Goal: Task Accomplishment & Management: Use online tool/utility

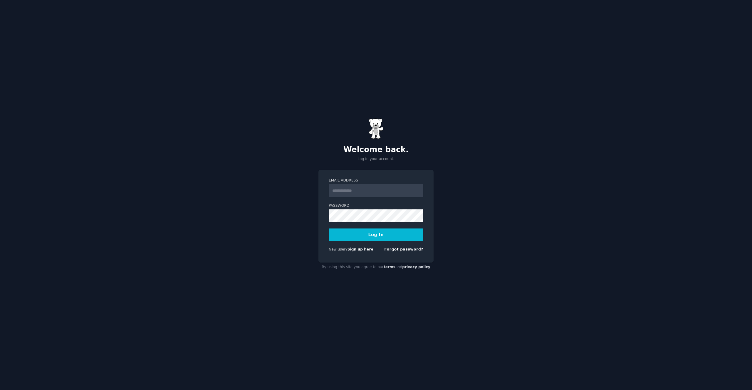
click at [363, 192] on input "Email Address" at bounding box center [376, 190] width 95 height 13
type input "**********"
click at [329, 229] on button "Log In" at bounding box center [376, 235] width 95 height 12
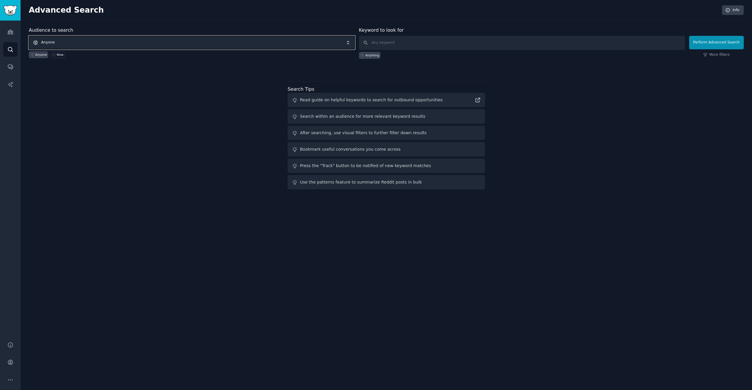
click at [195, 43] on span "Anyone" at bounding box center [192, 43] width 326 height 14
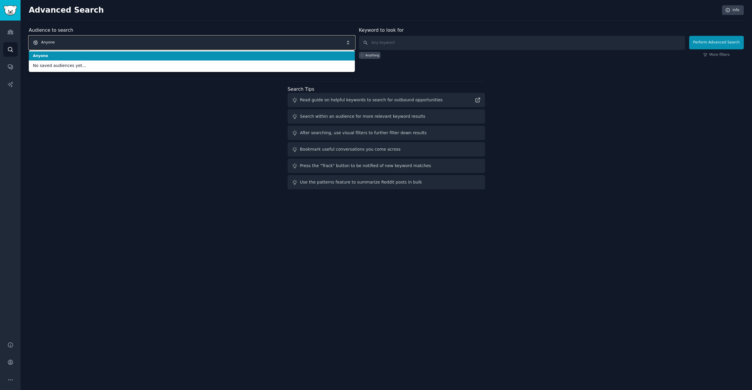
click at [179, 41] on span "Anyone" at bounding box center [192, 43] width 326 height 14
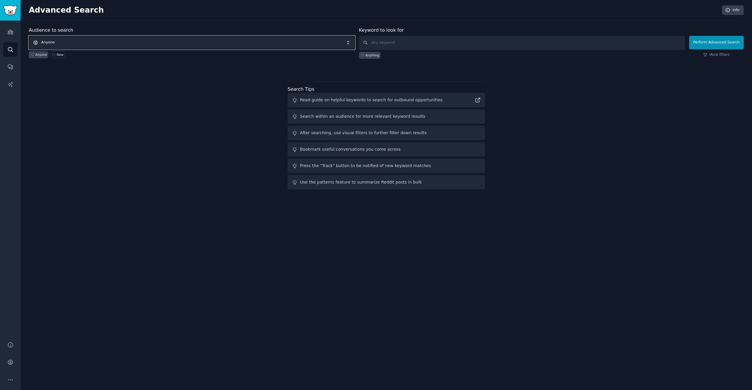
click at [179, 41] on span "Anyone" at bounding box center [192, 43] width 326 height 14
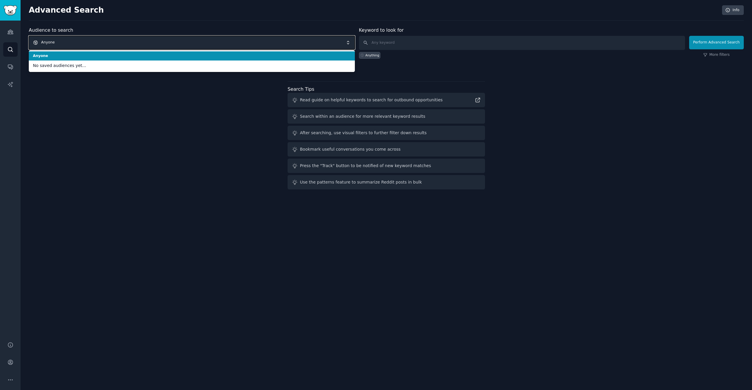
click at [179, 41] on span "Anyone" at bounding box center [192, 43] width 326 height 14
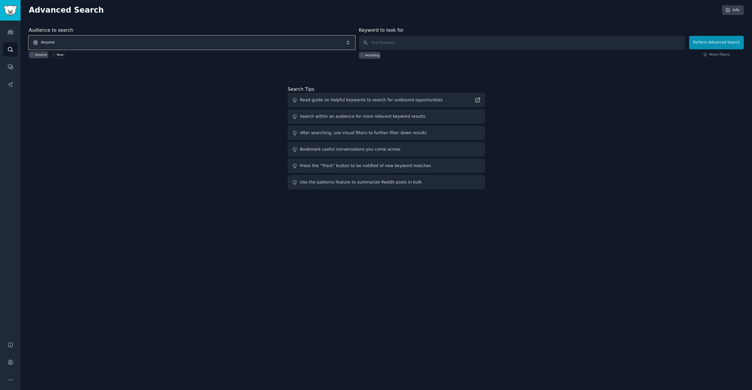
click at [177, 43] on span "Anyone" at bounding box center [192, 43] width 326 height 14
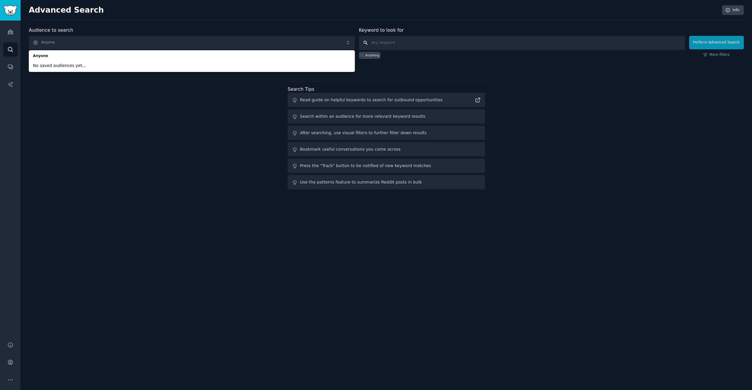
click at [383, 44] on input "text" at bounding box center [522, 43] width 326 height 14
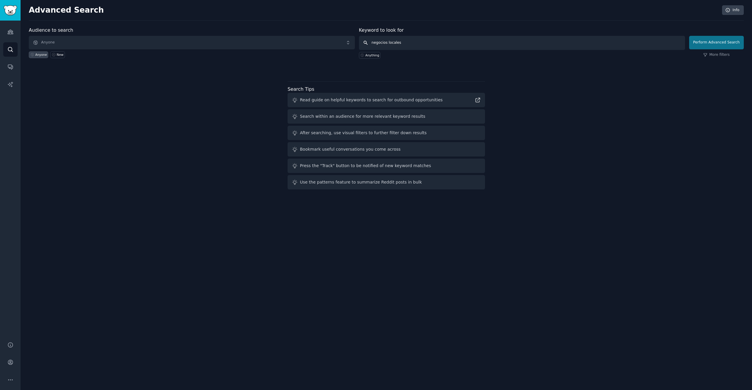
type input "negocios locales"
click at [701, 44] on button "Perform Advanced Search" at bounding box center [716, 43] width 55 height 14
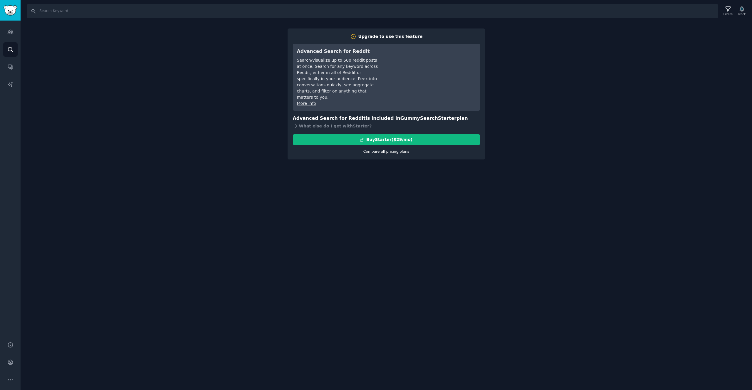
click at [402, 150] on link "Compare all pricing plans" at bounding box center [386, 152] width 46 height 4
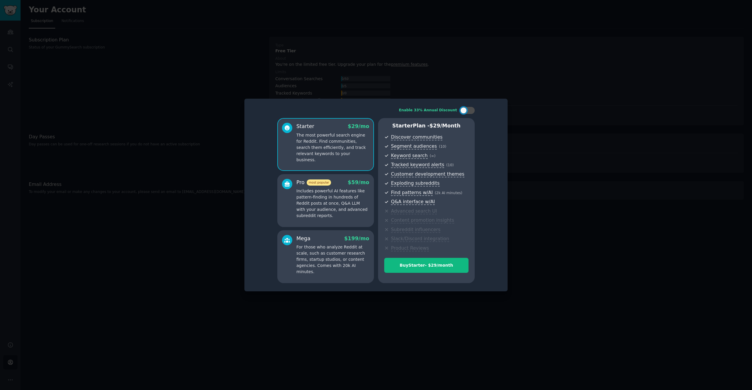
click at [523, 118] on div at bounding box center [376, 195] width 752 height 390
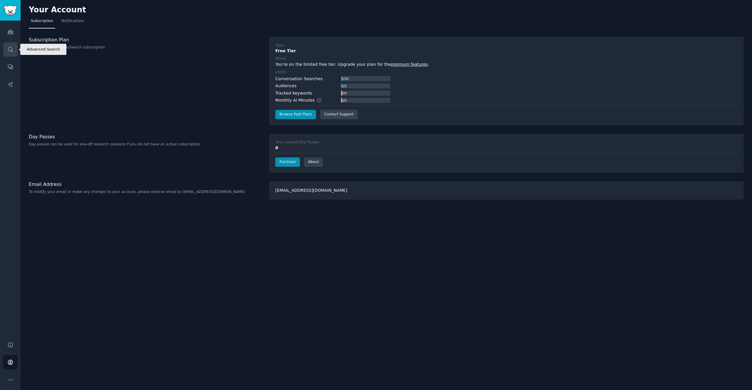
click at [7, 48] on icon "Sidebar" at bounding box center [10, 49] width 6 height 6
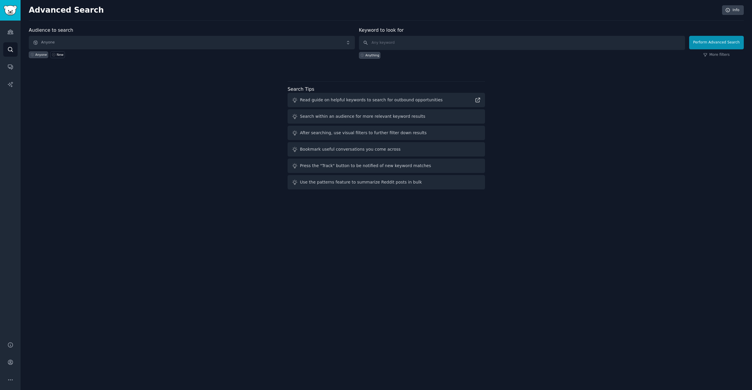
click at [324, 102] on div "Read guide on helpful keywords to search for outbound opportunities" at bounding box center [371, 100] width 143 height 6
click at [103, 42] on span "Anyone" at bounding box center [192, 43] width 326 height 14
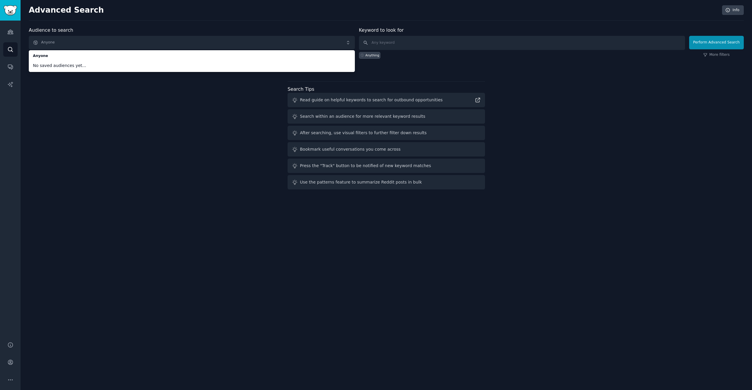
click at [95, 71] on li "No saved audiences yet..." at bounding box center [192, 66] width 326 height 10
click at [10, 34] on icon "Sidebar" at bounding box center [10, 32] width 5 height 4
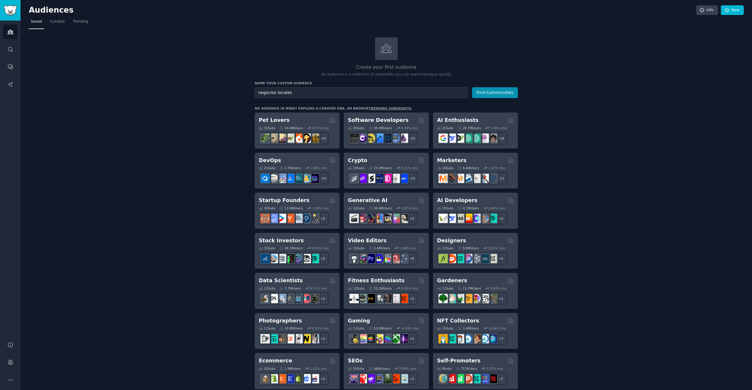
type input "negocios locales"
click at [472, 87] on button "Find Communities" at bounding box center [495, 92] width 46 height 11
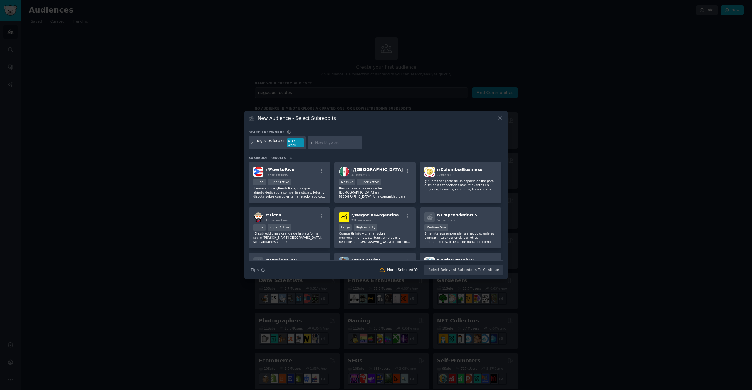
click at [276, 143] on div "negocios locales" at bounding box center [271, 142] width 30 height 9
click at [326, 143] on input "text" at bounding box center [337, 142] width 45 height 5
type input "[GEOGRAPHIC_DATA]"
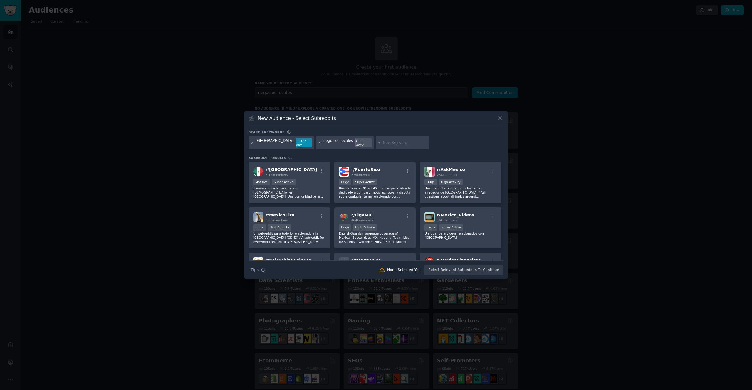
click at [318, 143] on icon at bounding box center [319, 142] width 3 height 3
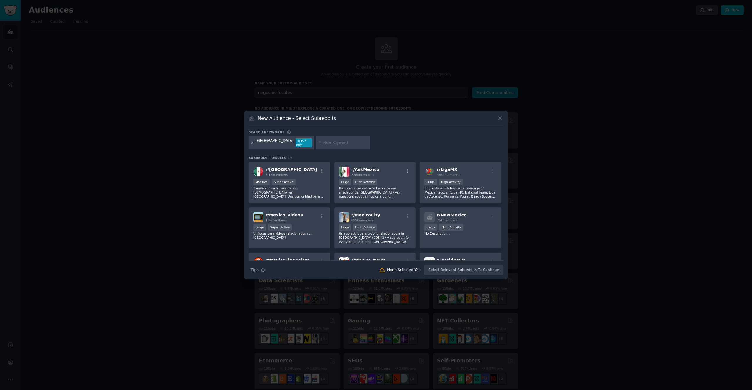
click at [324, 143] on input "text" at bounding box center [346, 142] width 45 height 5
type input "negocios"
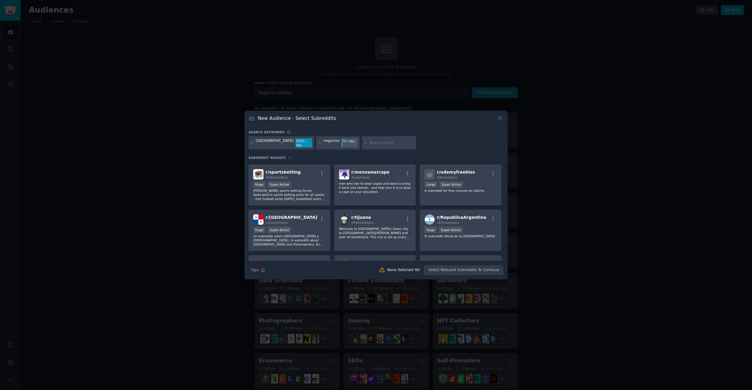
scroll to position [407, 0]
type input "negocios [GEOGRAPHIC_DATA]"
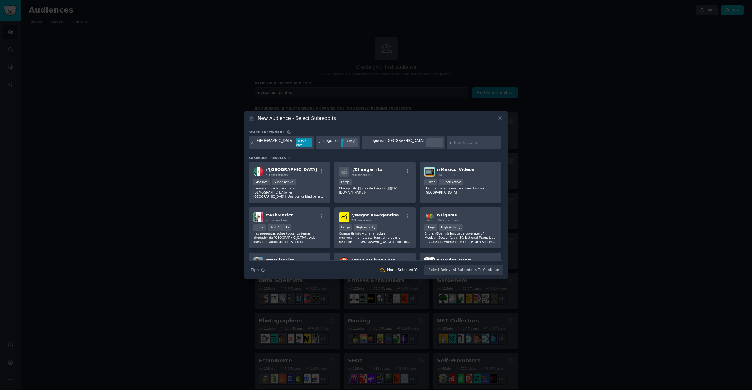
click at [319, 143] on icon at bounding box center [319, 142] width 1 height 1
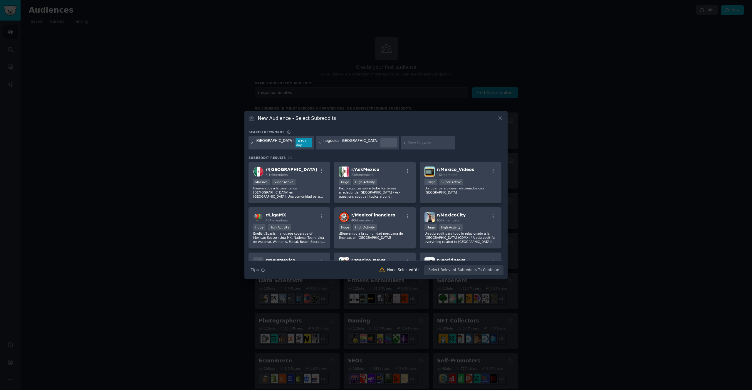
click at [252, 143] on icon at bounding box center [252, 142] width 1 height 1
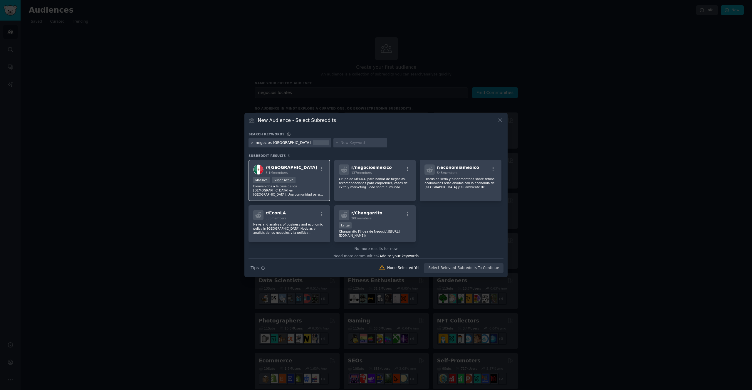
click at [297, 191] on p "Bienvenidos a la casa de los [DEMOGRAPHIC_DATA] en [GEOGRAPHIC_DATA]. Una comun…" at bounding box center [289, 190] width 72 height 12
click at [321, 169] on icon "button" at bounding box center [321, 168] width 5 height 5
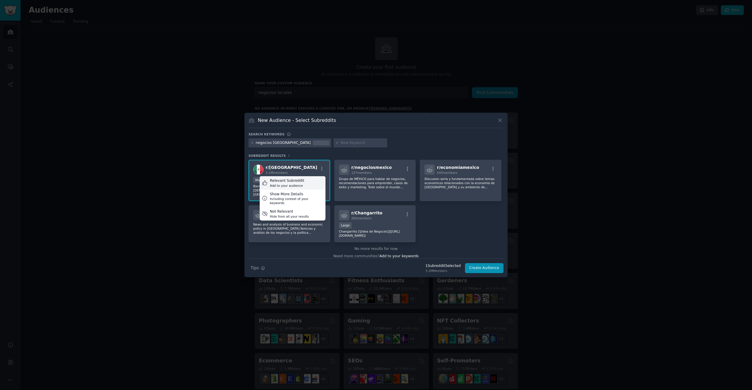
click at [301, 180] on div "Relevant Subreddit" at bounding box center [287, 180] width 34 height 5
click at [481, 270] on button "Create Audience" at bounding box center [484, 268] width 39 height 10
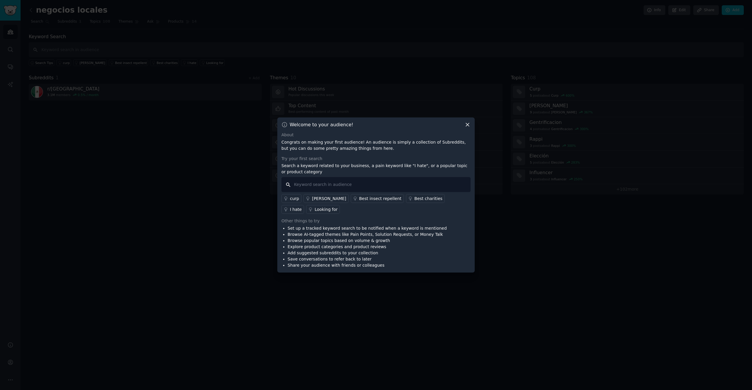
click at [330, 185] on input "text" at bounding box center [376, 184] width 189 height 15
type input "negocios"
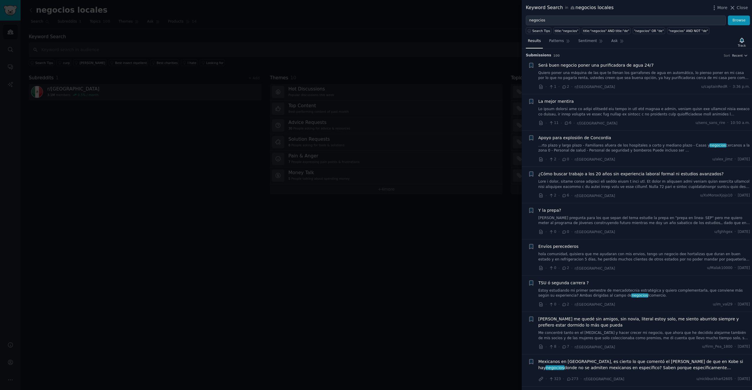
click at [330, 160] on div at bounding box center [376, 195] width 752 height 390
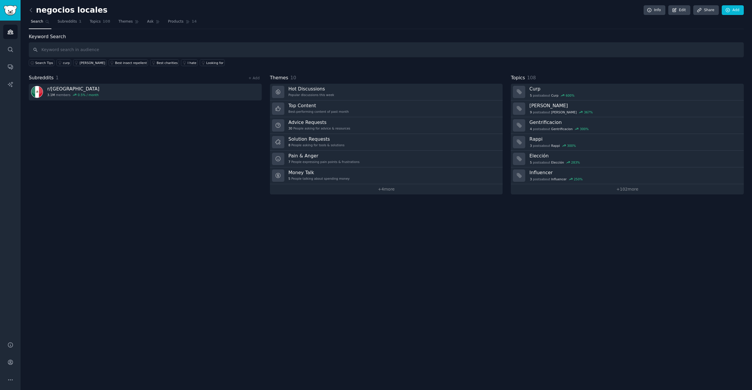
click at [330, 160] on div "7 People expressing pain points & frustrations" at bounding box center [324, 162] width 71 height 4
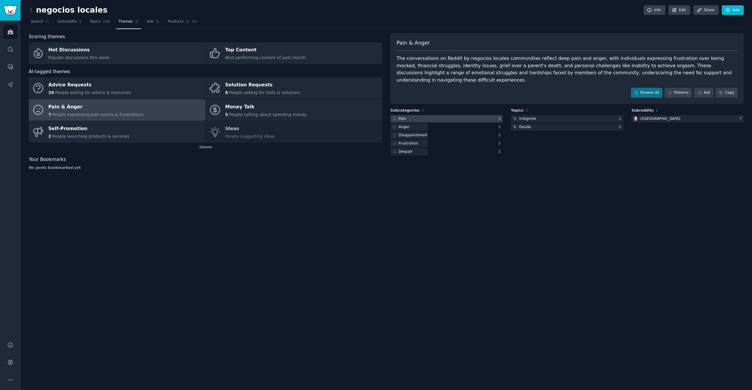
click at [465, 115] on div at bounding box center [447, 118] width 112 height 7
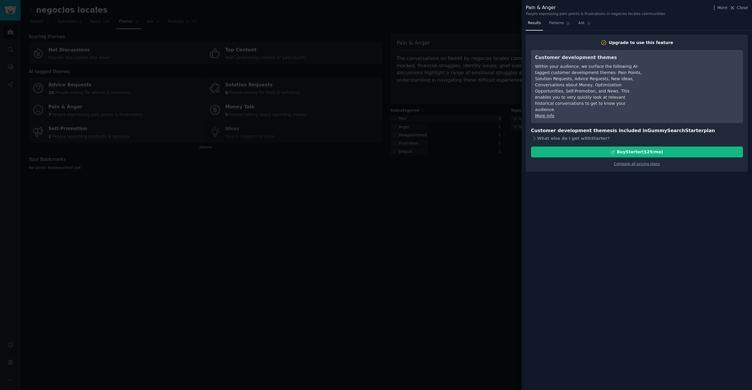
click at [484, 42] on div at bounding box center [376, 195] width 752 height 390
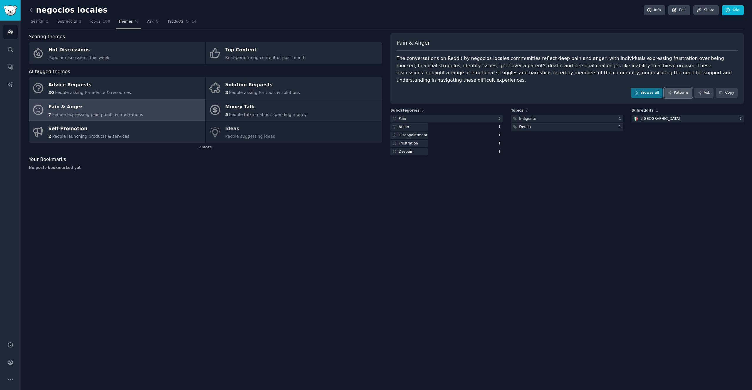
click at [681, 88] on link "Patterns" at bounding box center [679, 93] width 28 height 10
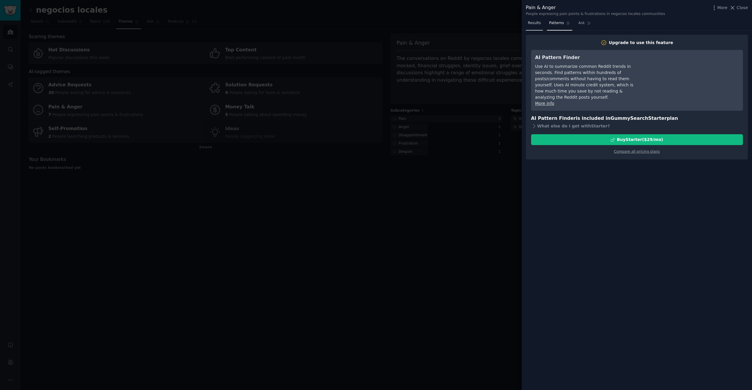
click at [537, 23] on span "Results" at bounding box center [534, 23] width 13 height 5
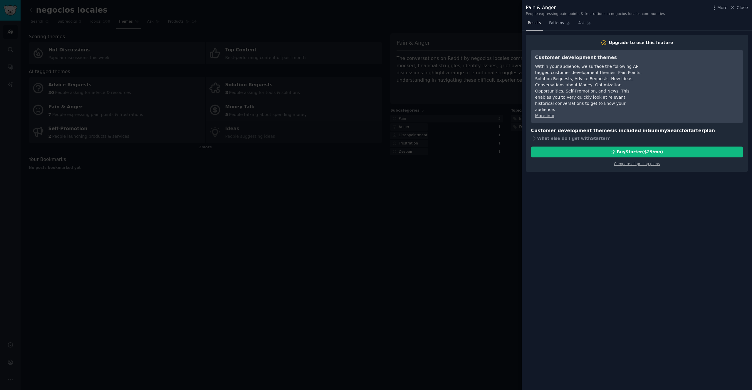
click at [464, 11] on div at bounding box center [376, 195] width 752 height 390
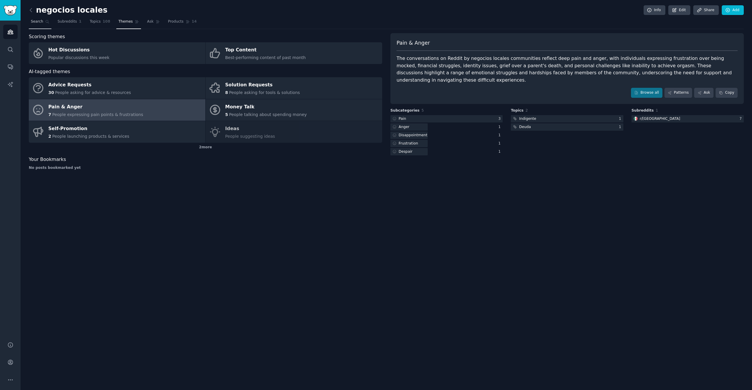
click at [39, 22] on span "Search" at bounding box center [37, 21] width 12 height 5
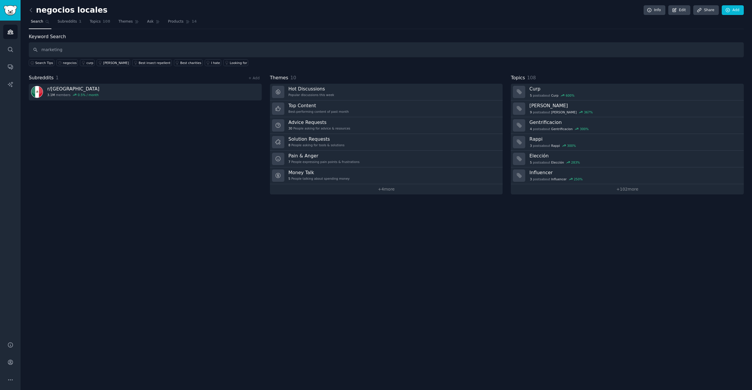
type input "marketing"
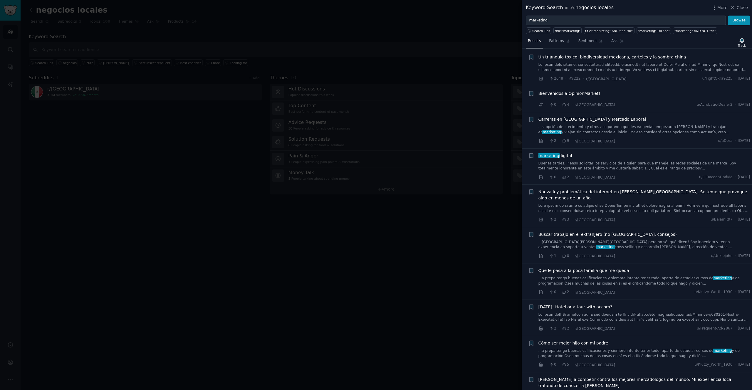
scroll to position [132, 0]
click at [604, 159] on link "Buenas tardes. Pienso solicitar los servicios de alguien para que maneje las re…" at bounding box center [645, 164] width 212 height 10
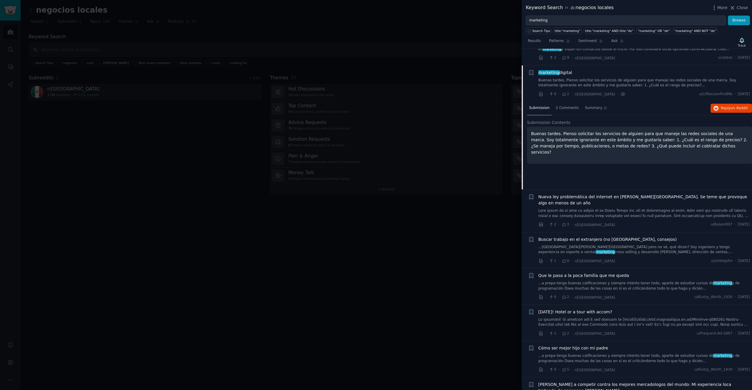
scroll to position [217, 0]
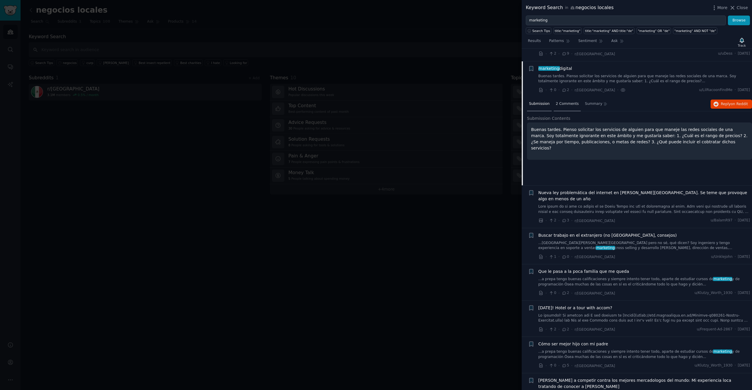
click at [563, 101] on span "2 Comments" at bounding box center [567, 103] width 23 height 5
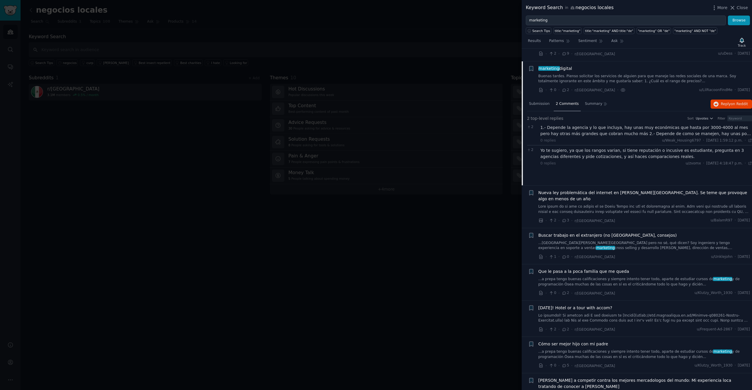
click at [569, 125] on div "1.- Depende la agencia y lo que incluya, hay unas muy económicas que hasta por …" at bounding box center [647, 131] width 212 height 12
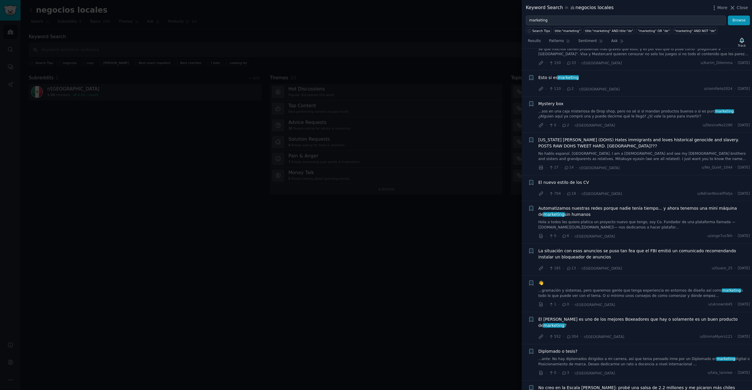
scroll to position [729, 0]
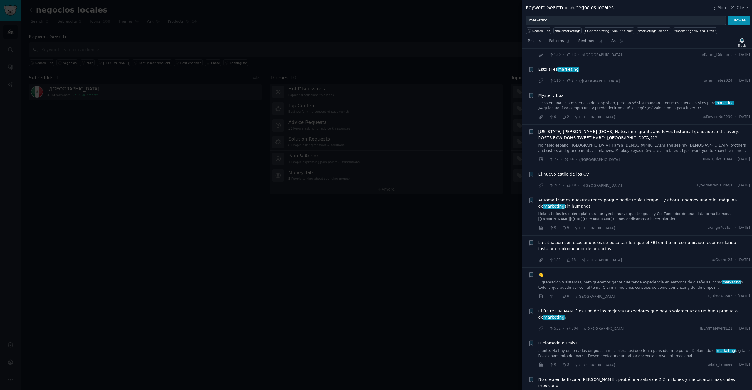
click at [152, 167] on div at bounding box center [376, 195] width 752 height 390
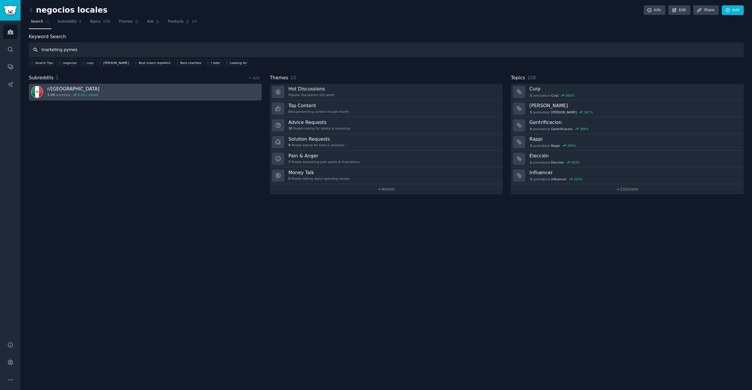
type input "marketing pymes"
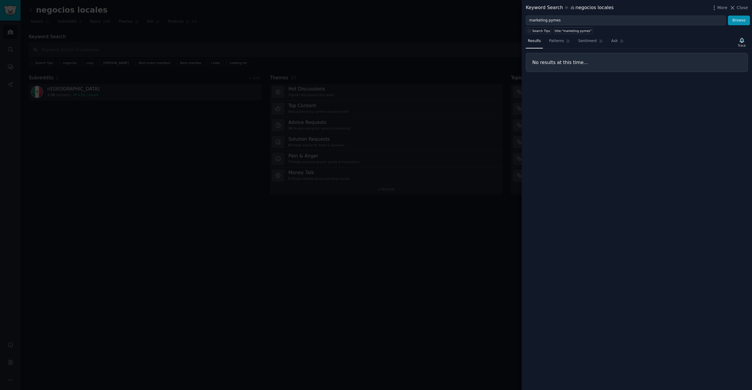
click at [65, 91] on div at bounding box center [376, 195] width 752 height 390
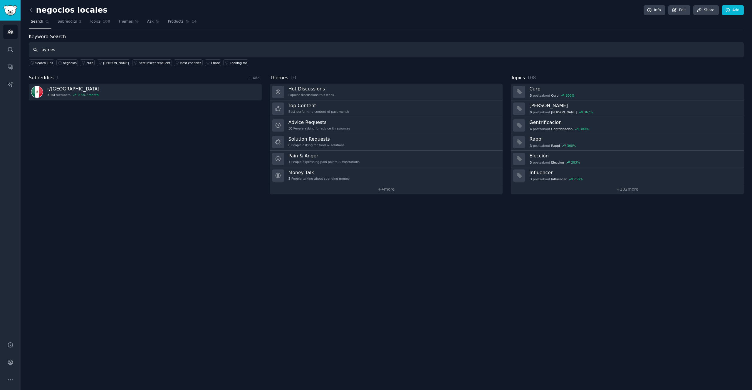
type input "pymes"
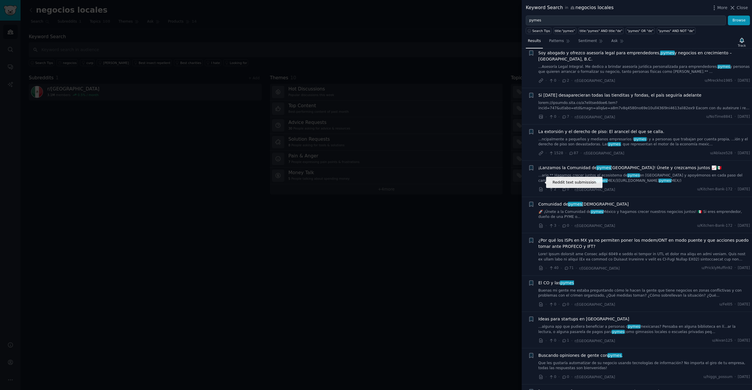
scroll to position [158, 0]
click at [473, 239] on div at bounding box center [376, 195] width 752 height 390
